Goal: Navigation & Orientation: Find specific page/section

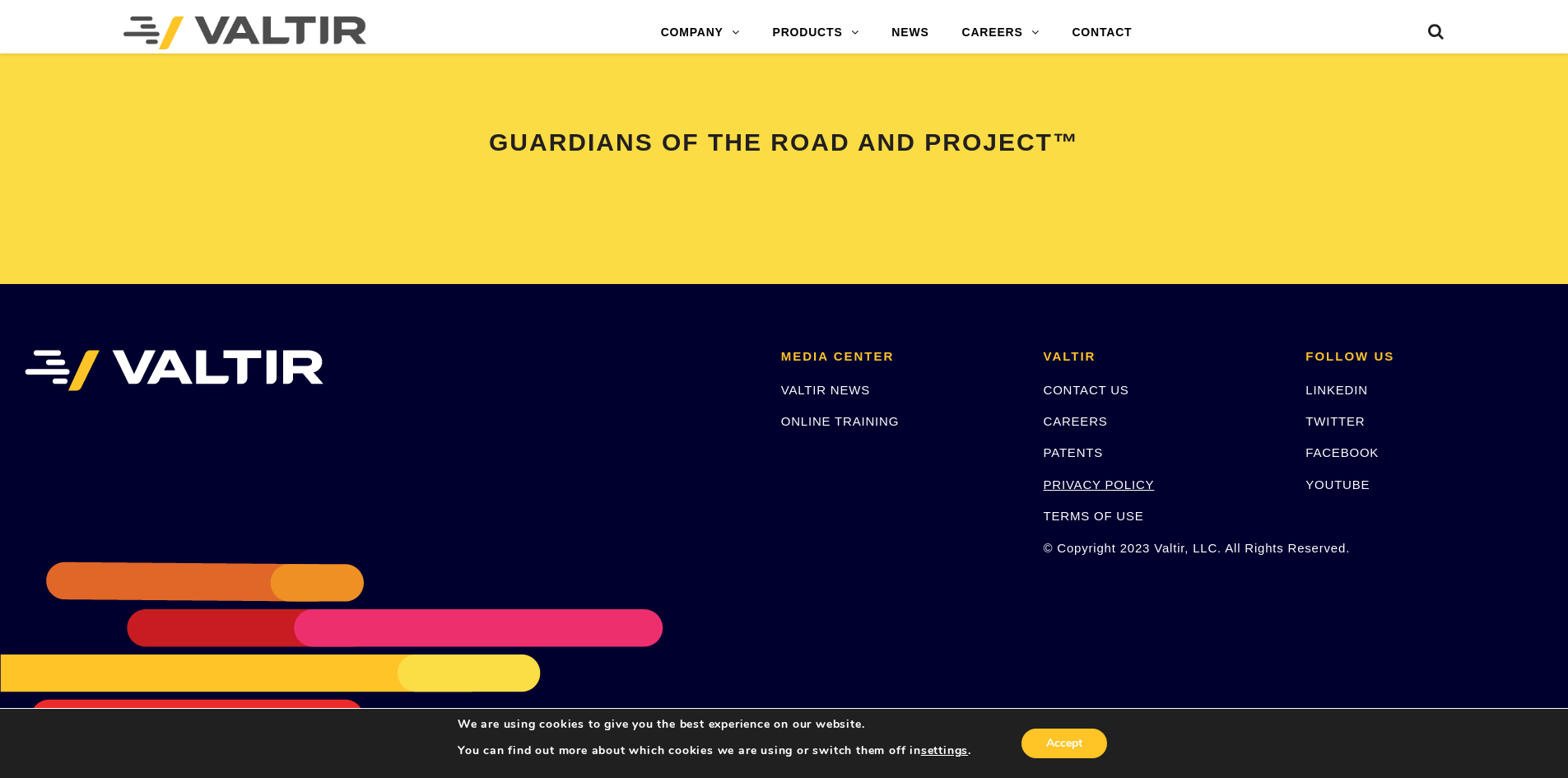
click at [1112, 483] on link "PRIVACY POLICY" at bounding box center [1099, 484] width 111 height 14
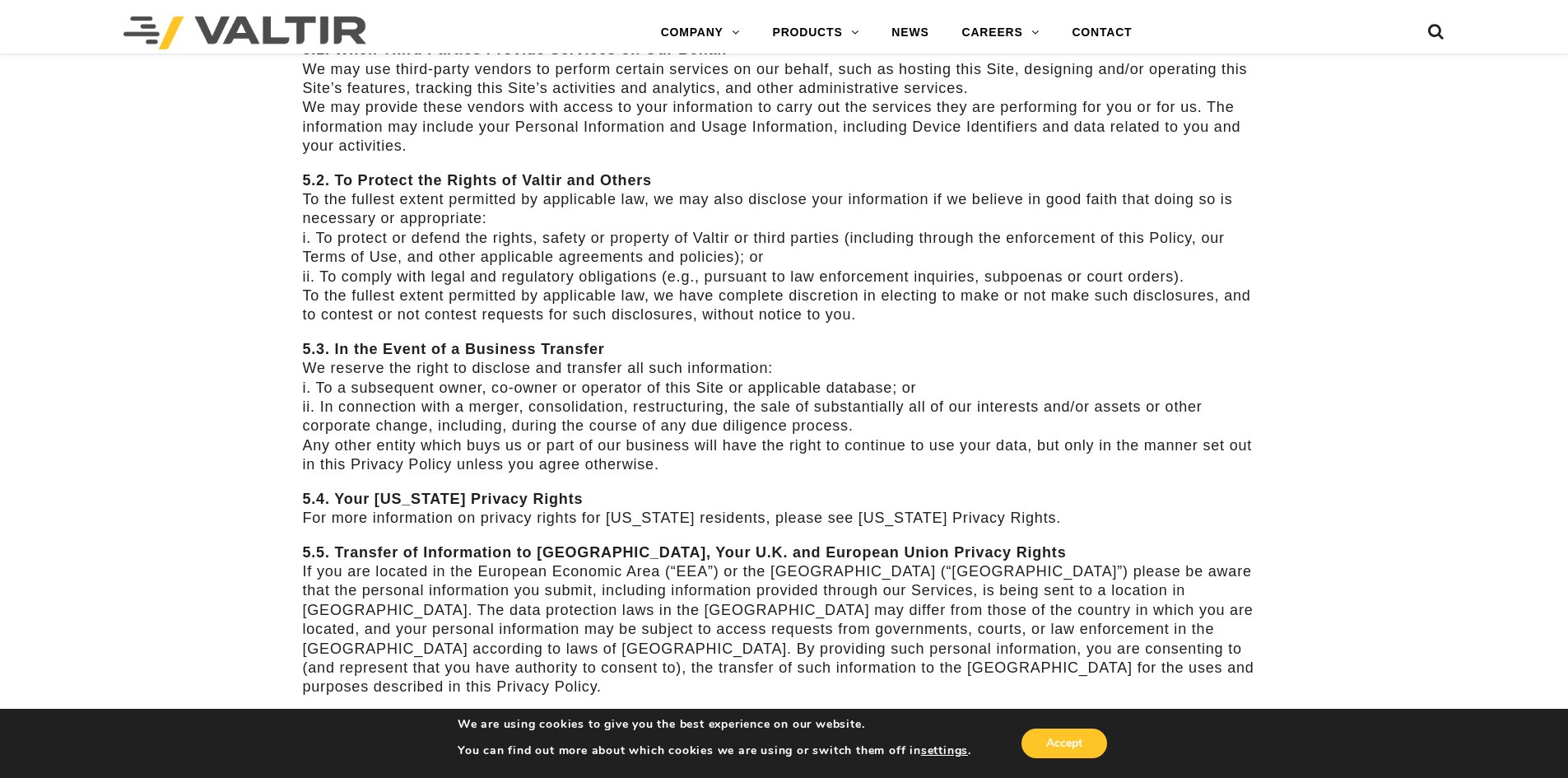
scroll to position [3103, 0]
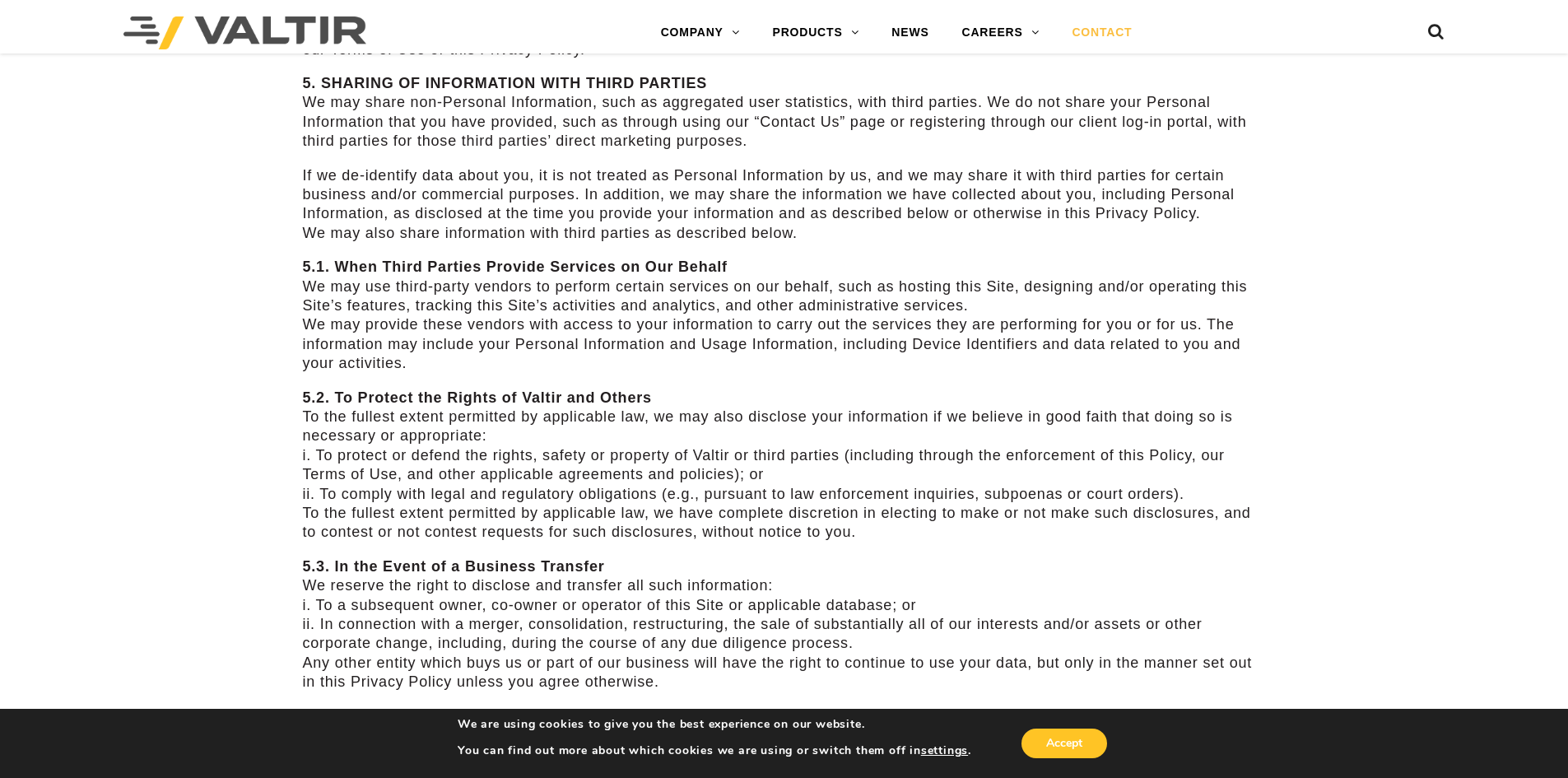
drag, startPoint x: 1128, startPoint y: 37, endPoint x: 1126, endPoint y: 46, distance: 9.2
click at [1128, 37] on link "CONTACT" at bounding box center [1101, 33] width 93 height 33
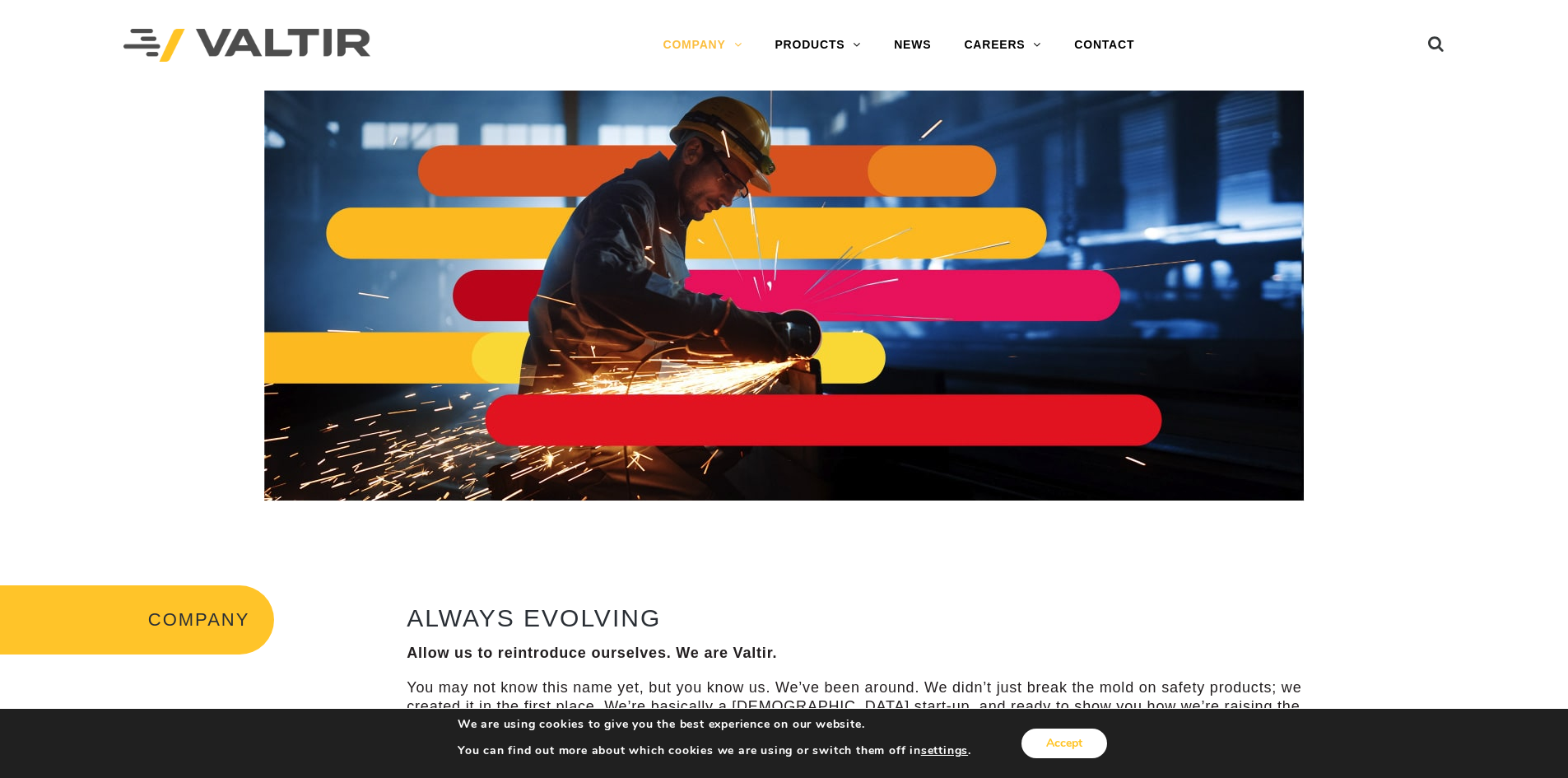
click at [1090, 732] on button "Accept" at bounding box center [1065, 743] width 86 height 30
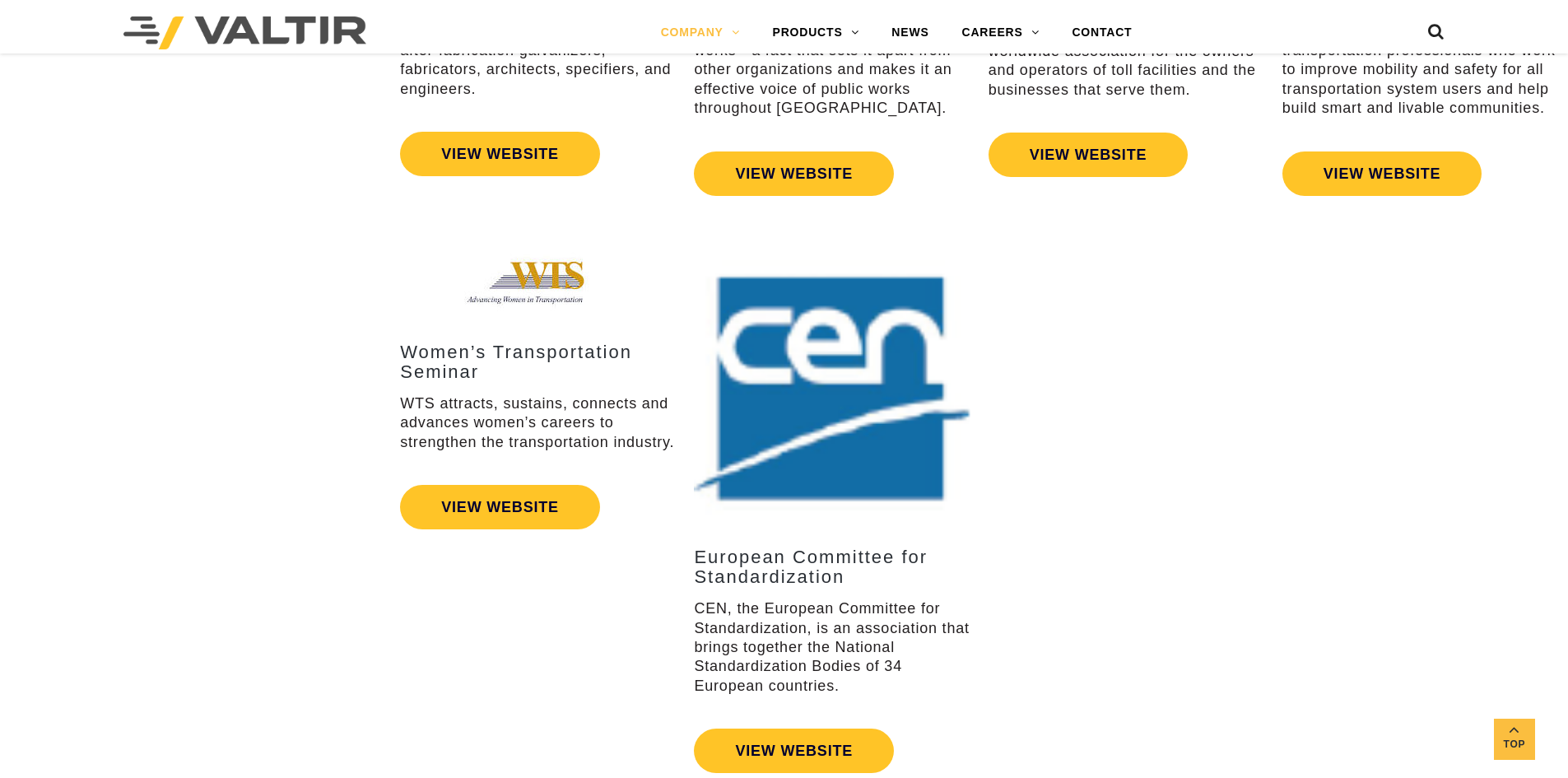
scroll to position [2855, 0]
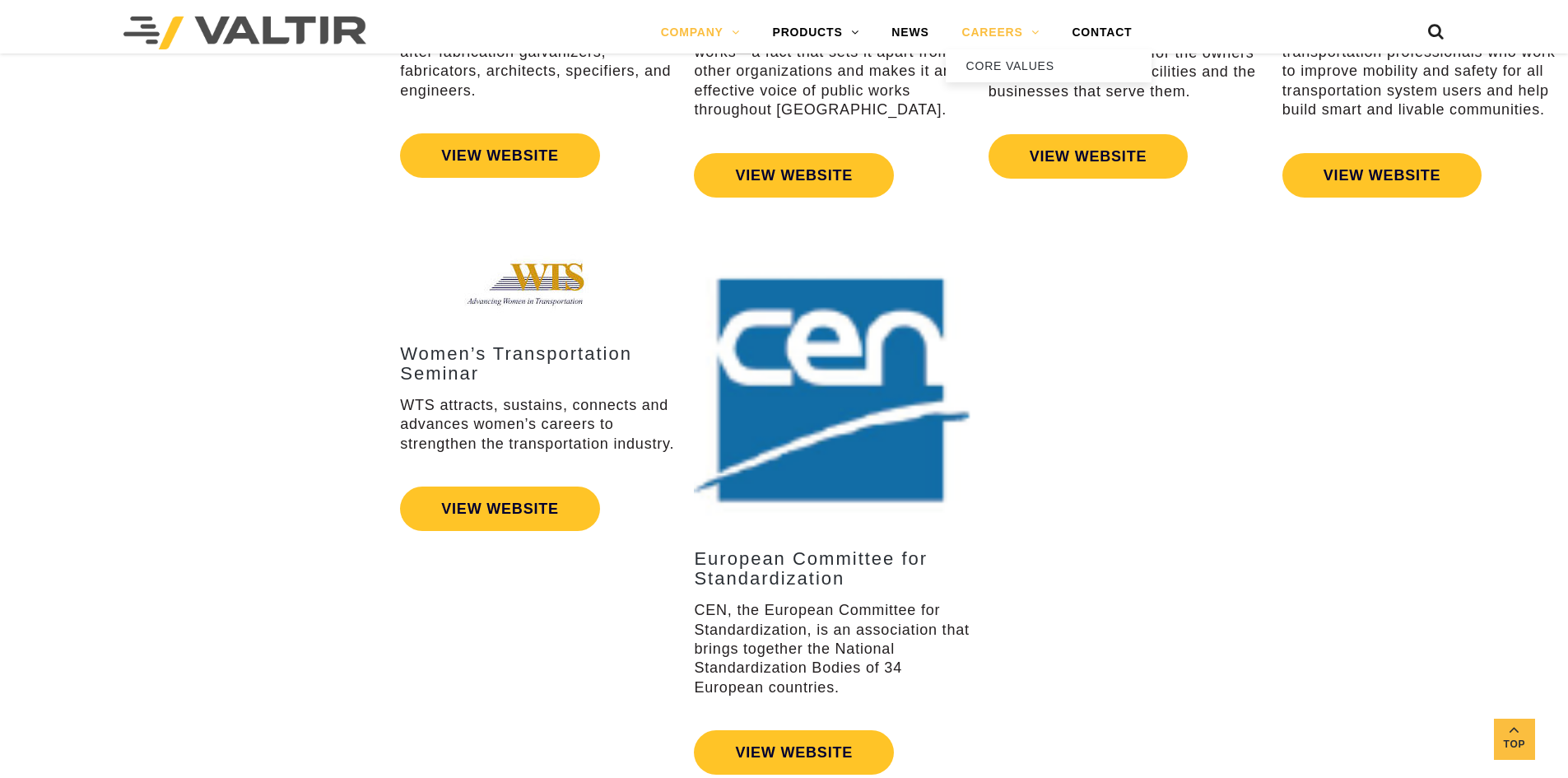
click at [1037, 31] on link "CAREERS" at bounding box center [1001, 33] width 111 height 33
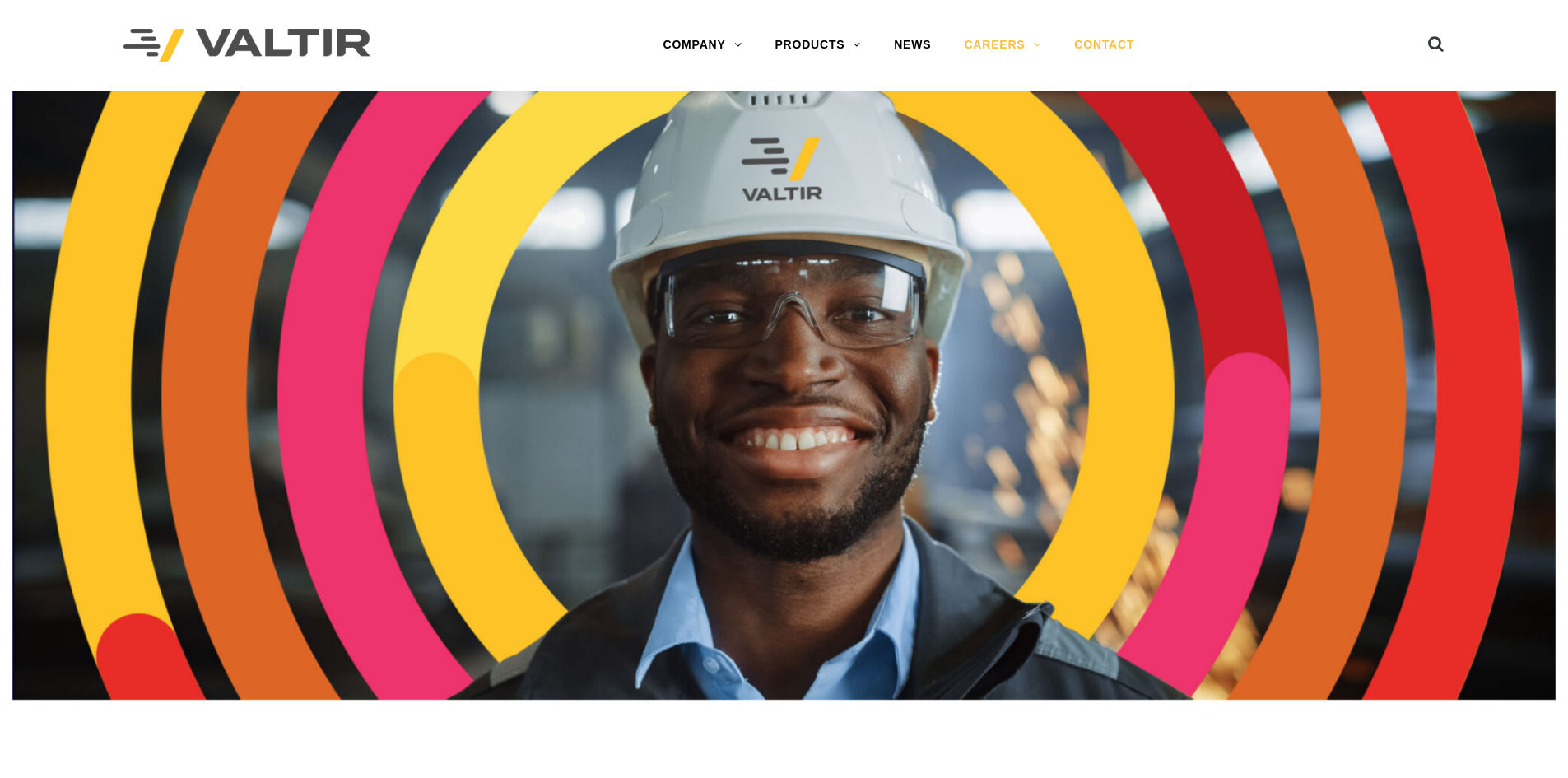
click at [1084, 50] on link "CONTACT" at bounding box center [1104, 45] width 93 height 33
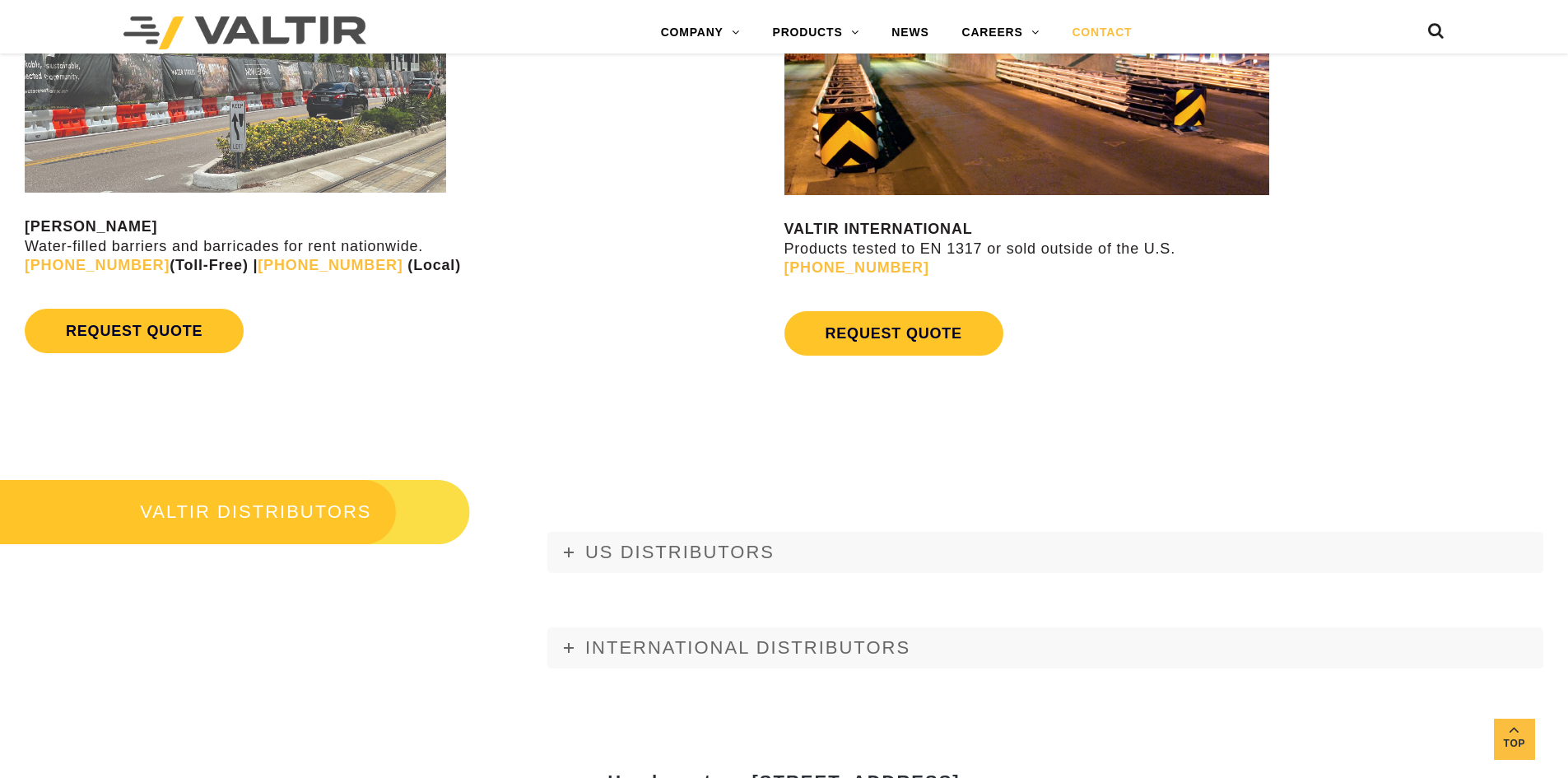
scroll to position [1756, 0]
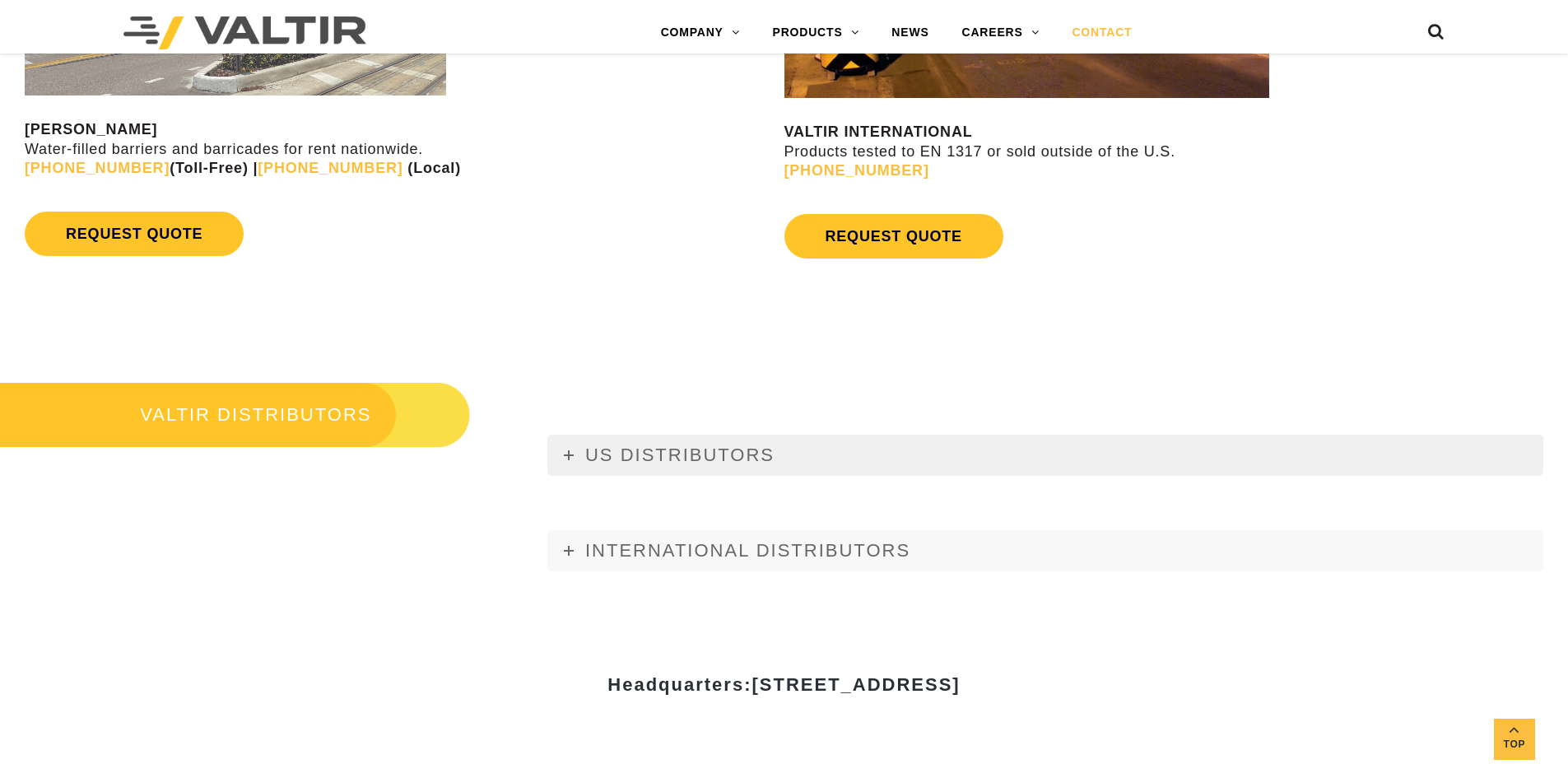
click at [790, 464] on link "US DISTRIBUTORS" at bounding box center [1046, 455] width 996 height 41
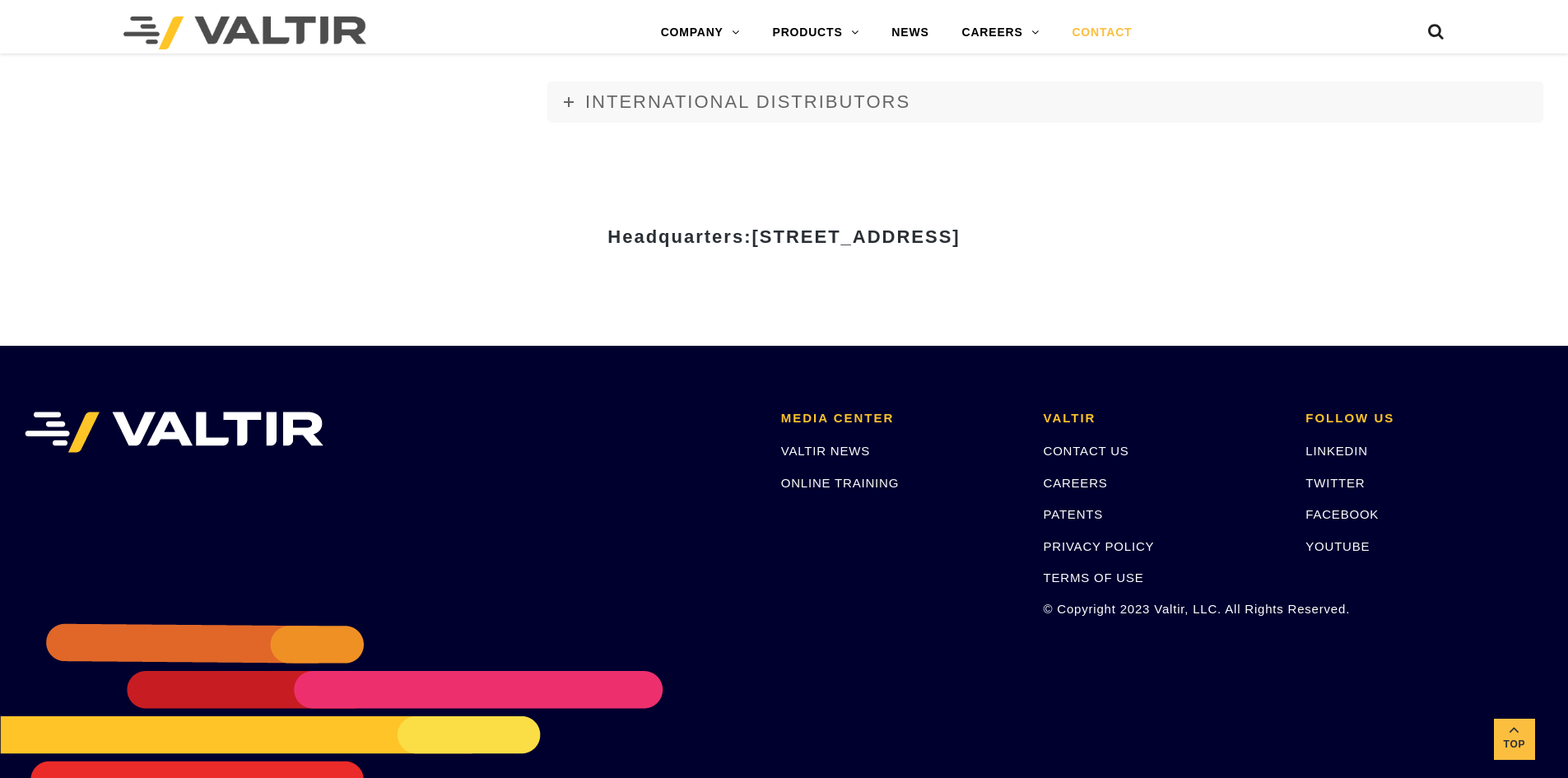
scroll to position [7040, 0]
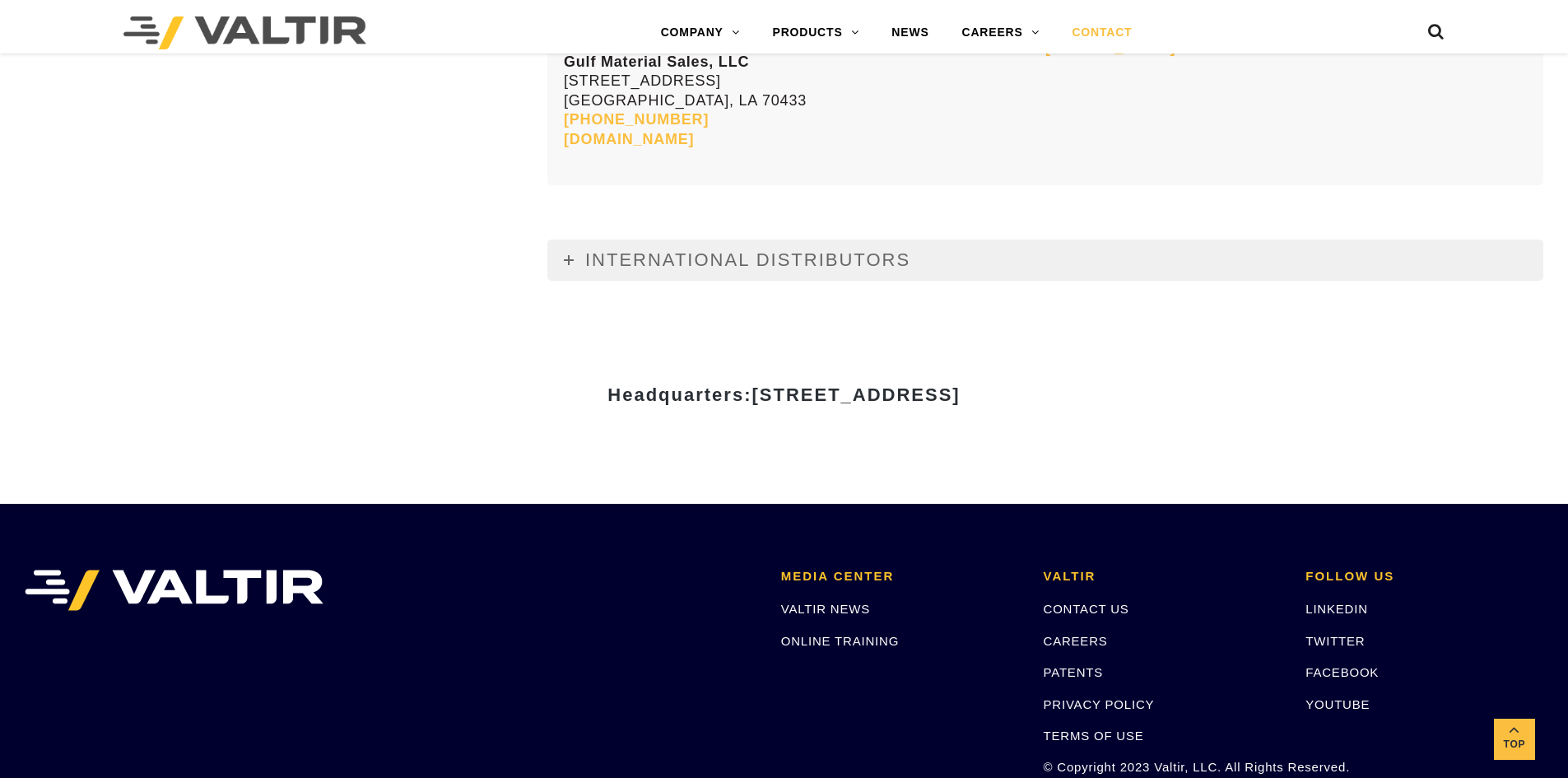
click at [768, 267] on span "INTERNATIONAL DISTRIBUTORS" at bounding box center [748, 259] width 325 height 21
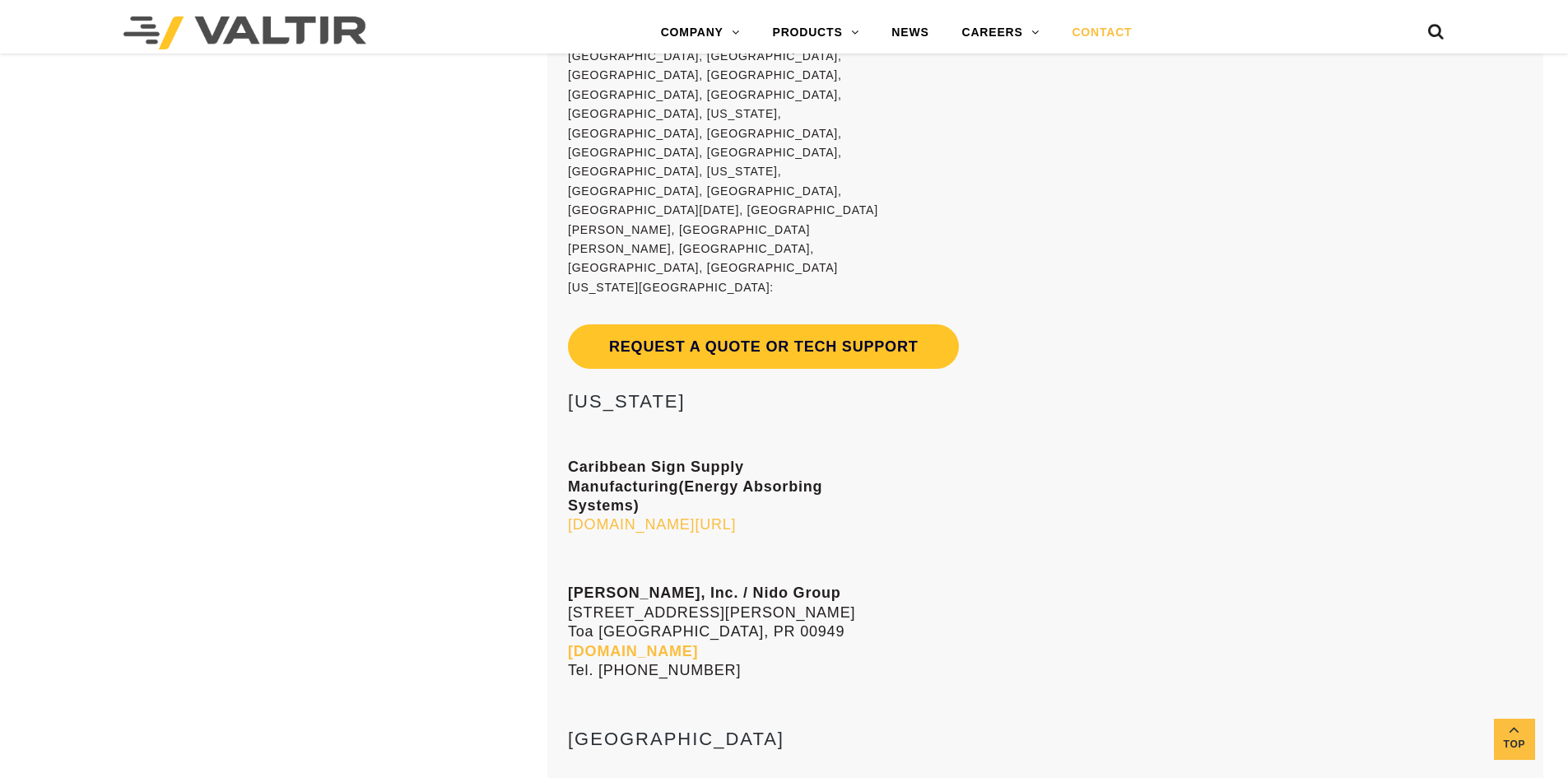
scroll to position [12031, 0]
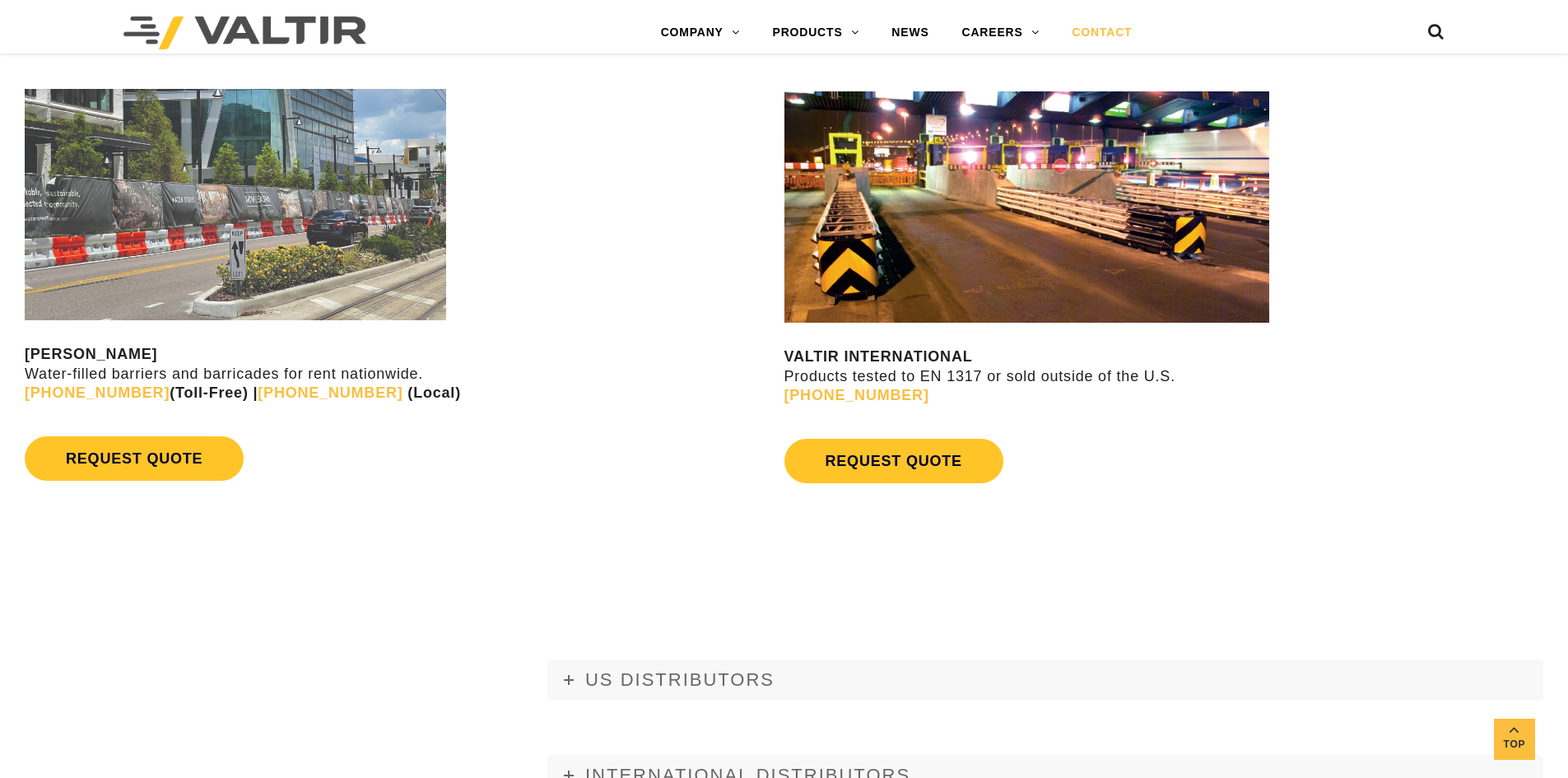
scroll to position [1537, 0]
